Goal: Check status: Check status

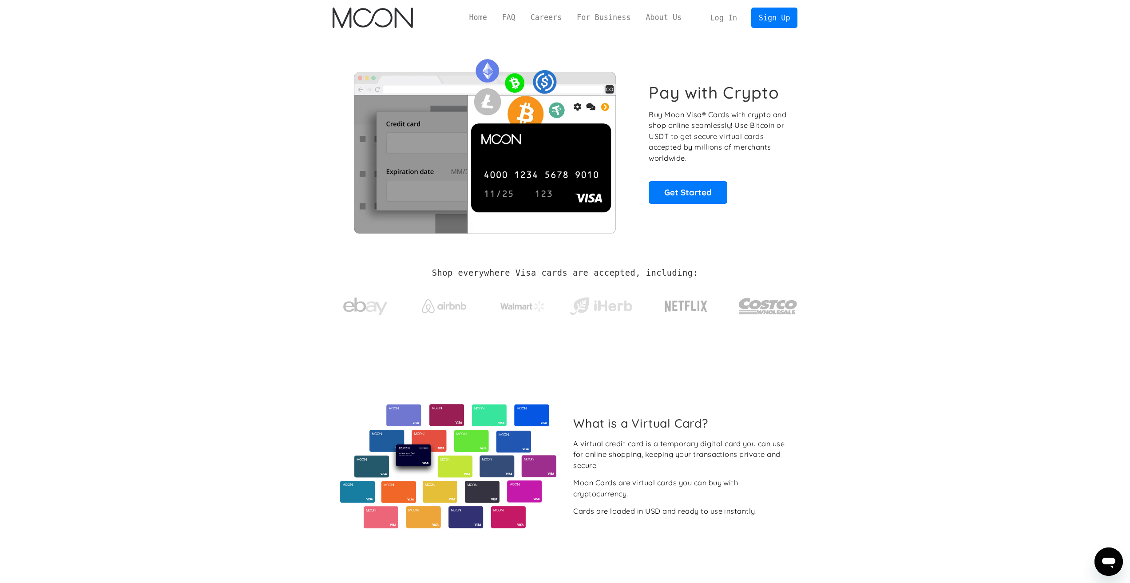
click at [735, 18] on link "Log In" at bounding box center [724, 18] width 42 height 20
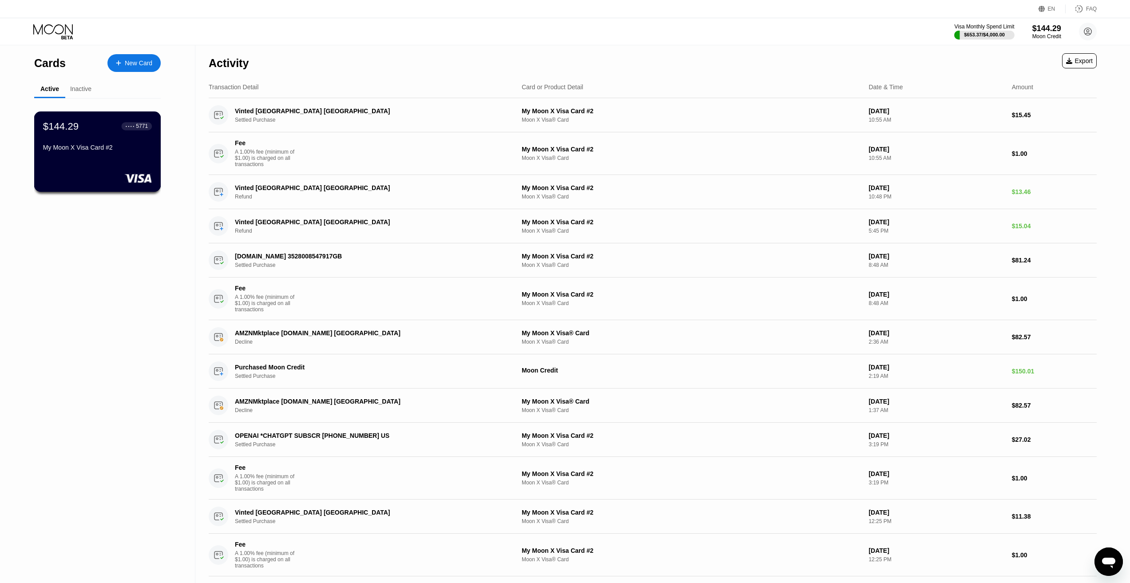
click at [103, 166] on div "$144.29 ● ● ● ● 5771 My Moon X Visa Card #2" at bounding box center [97, 151] width 127 height 80
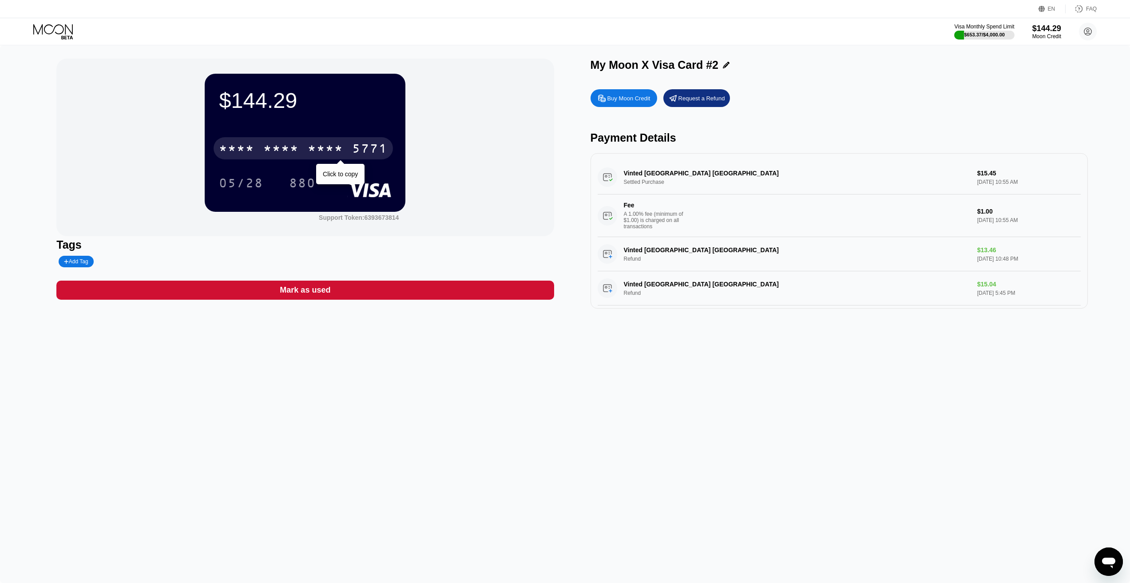
click at [286, 146] on div "* * * *" at bounding box center [281, 150] width 36 height 14
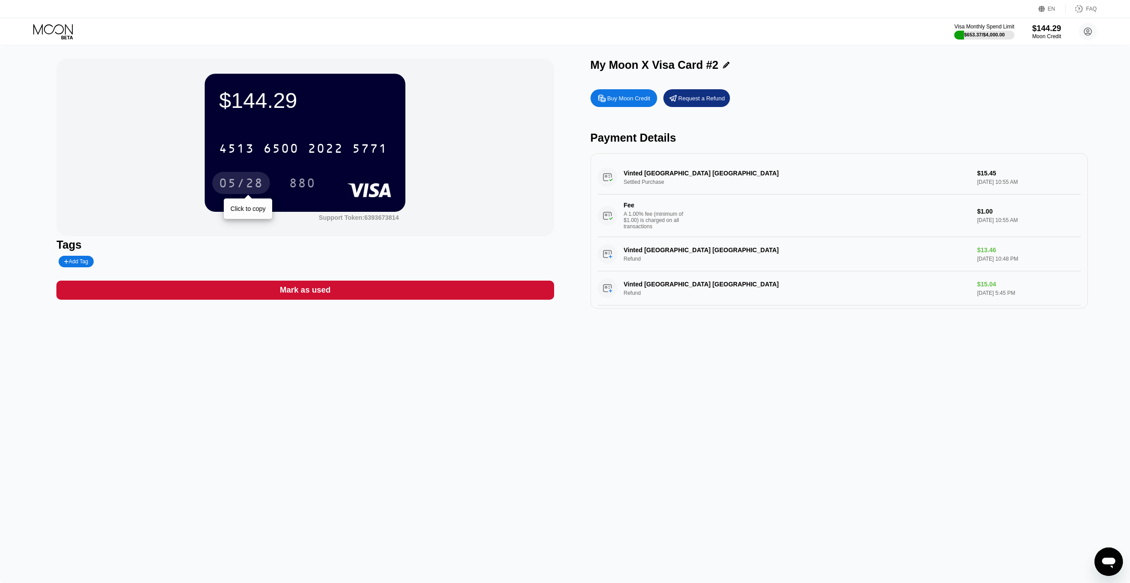
click at [250, 175] on div "05/28" at bounding box center [241, 183] width 58 height 22
drag, startPoint x: 313, startPoint y: 195, endPoint x: 309, endPoint y: 191, distance: 5.7
click at [312, 194] on div "880" at bounding box center [309, 183] width 40 height 22
click at [309, 191] on div "880" at bounding box center [302, 184] width 27 height 14
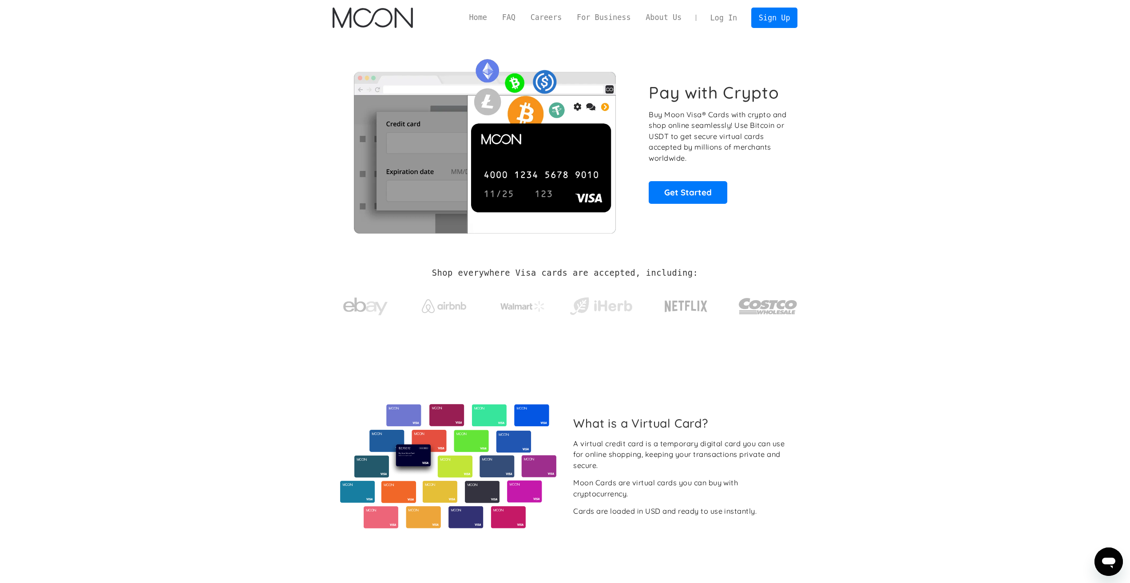
click at [721, 16] on link "Log In" at bounding box center [724, 18] width 42 height 20
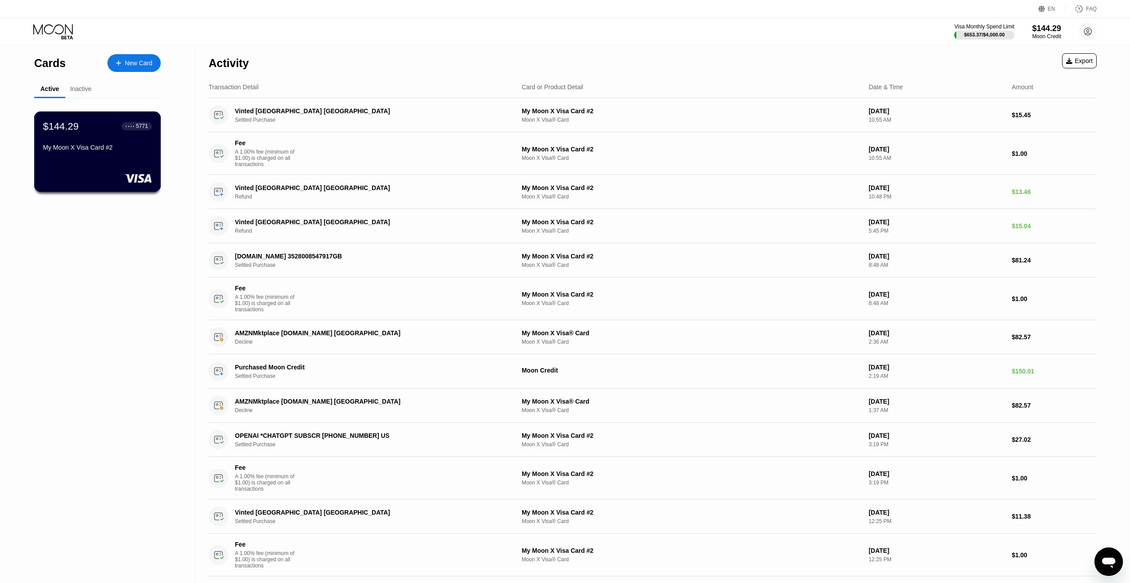
click at [129, 141] on div "$144.29 ● ● ● ● 5771 My Moon X Visa Card #2" at bounding box center [97, 137] width 109 height 34
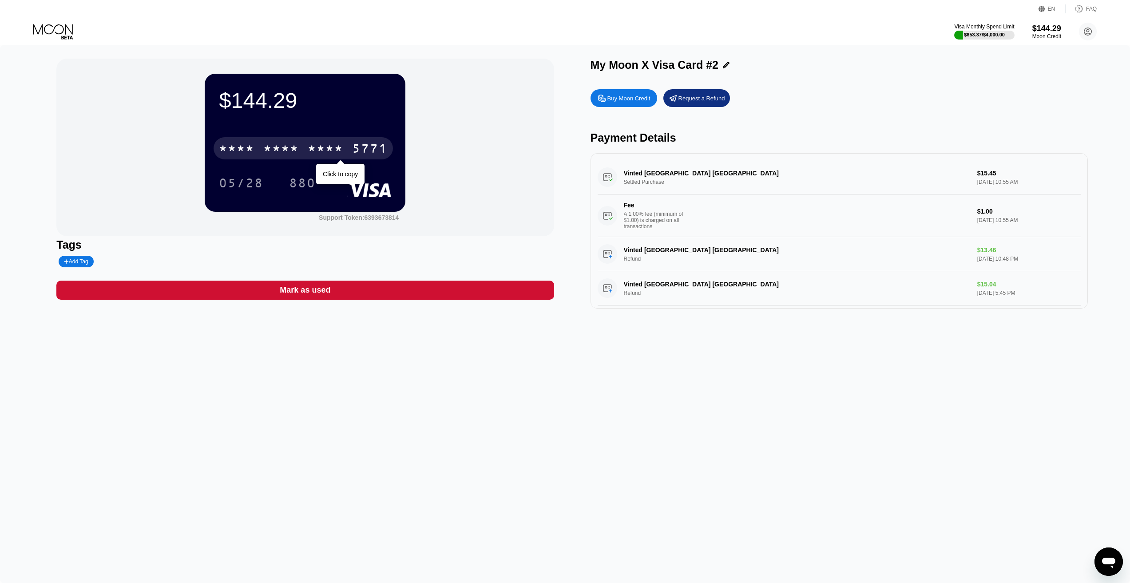
click at [316, 152] on div "* * * *" at bounding box center [326, 150] width 36 height 14
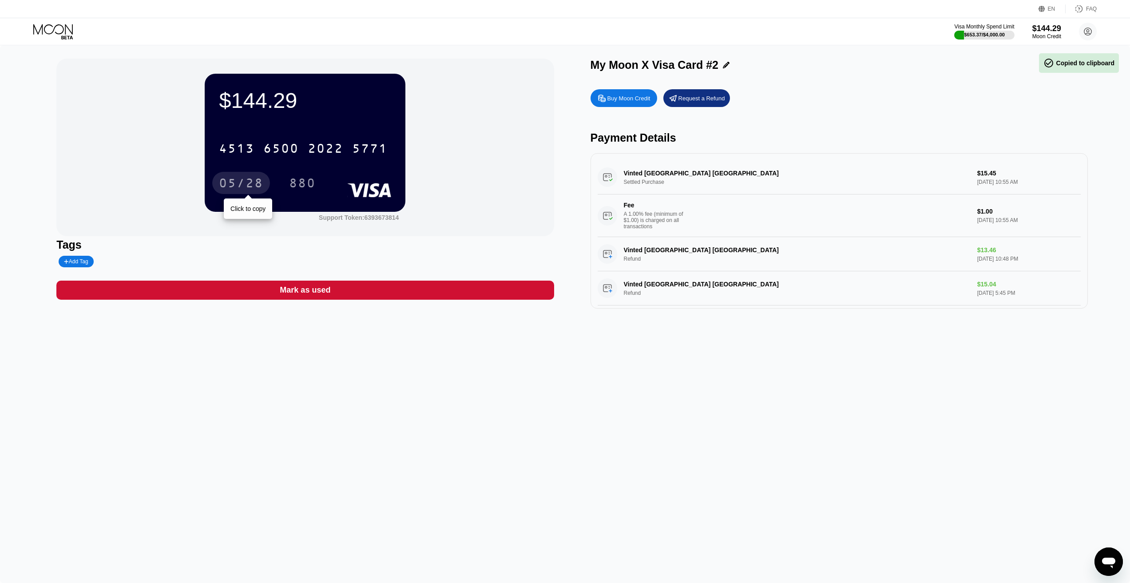
drag, startPoint x: 241, startPoint y: 184, endPoint x: 332, endPoint y: 397, distance: 231.4
click at [242, 184] on div "05/28" at bounding box center [241, 184] width 44 height 14
click at [298, 185] on div "880" at bounding box center [302, 184] width 27 height 14
